Goal: Information Seeking & Learning: Learn about a topic

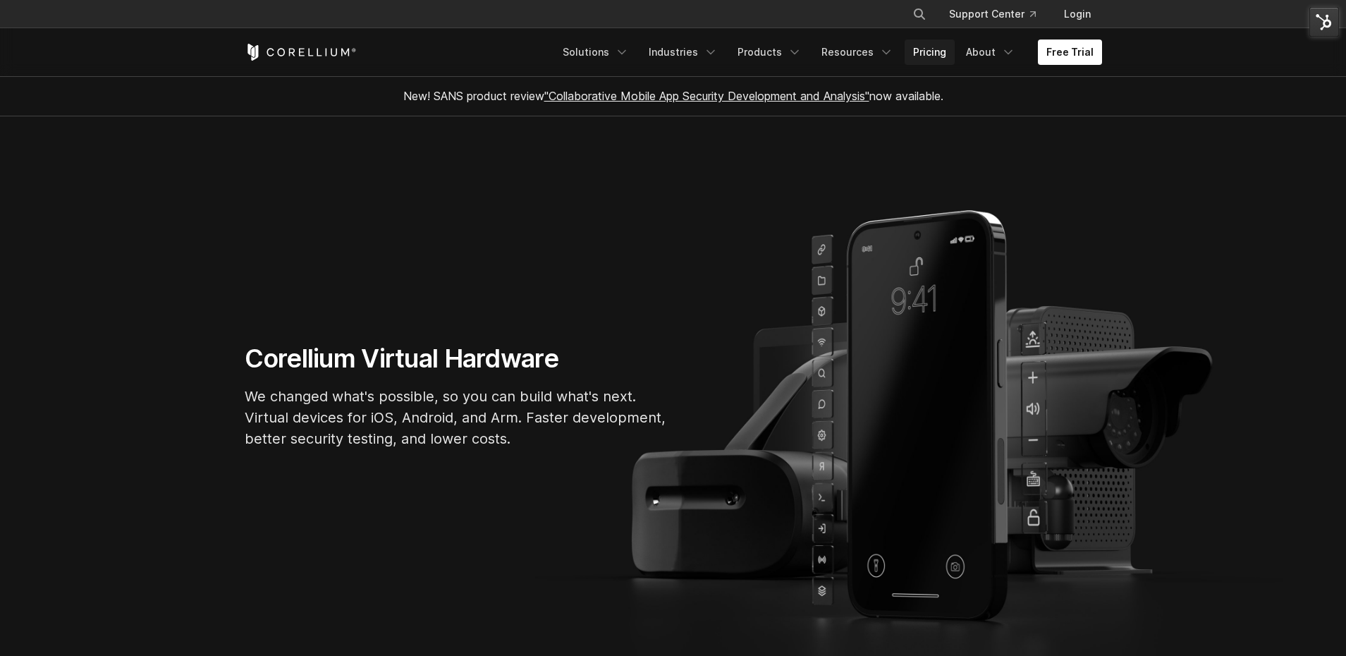
click at [927, 54] on link "Pricing" at bounding box center [930, 51] width 50 height 25
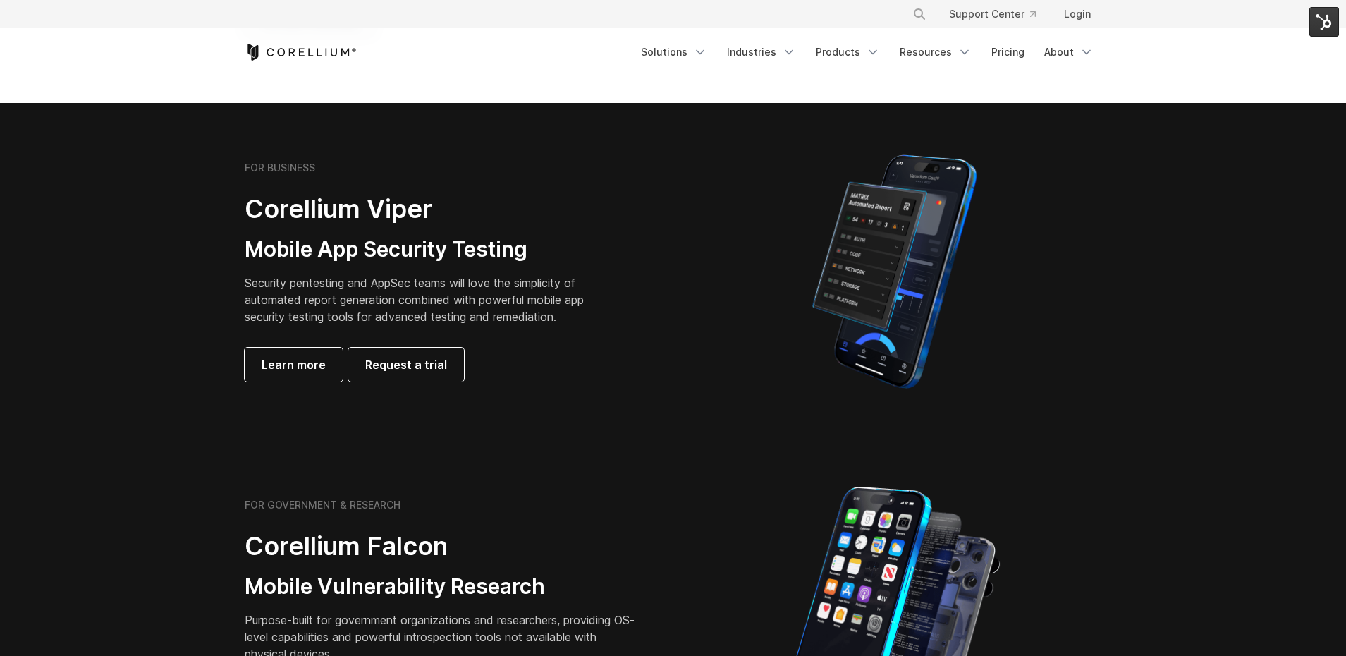
scroll to position [293, 0]
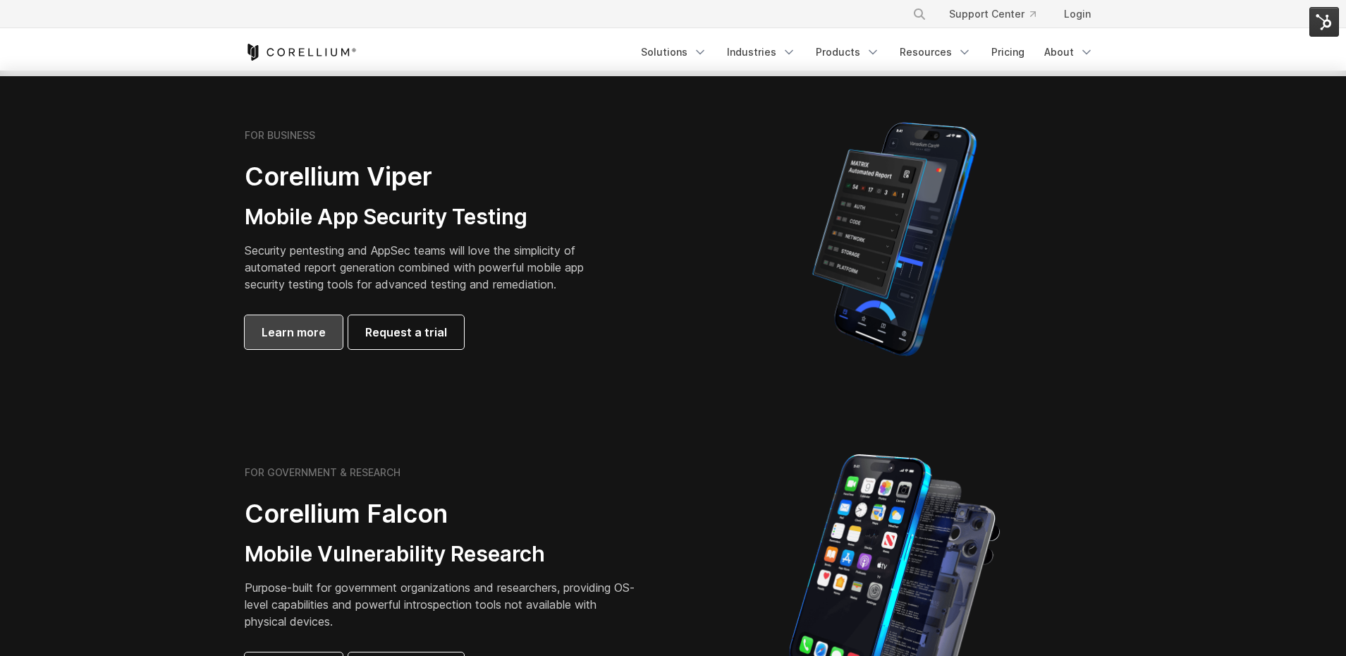
click at [269, 334] on span "Learn more" at bounding box center [294, 332] width 64 height 17
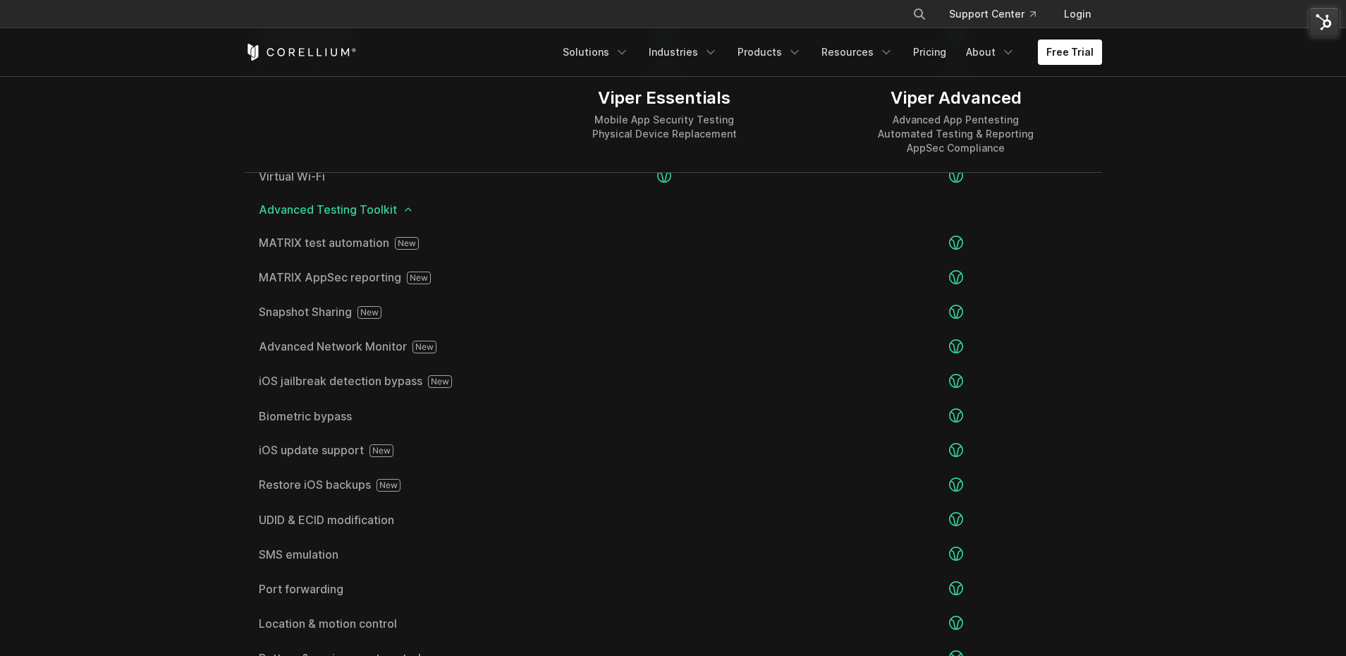
scroll to position [2370, 0]
